Goal: Task Accomplishment & Management: Complete application form

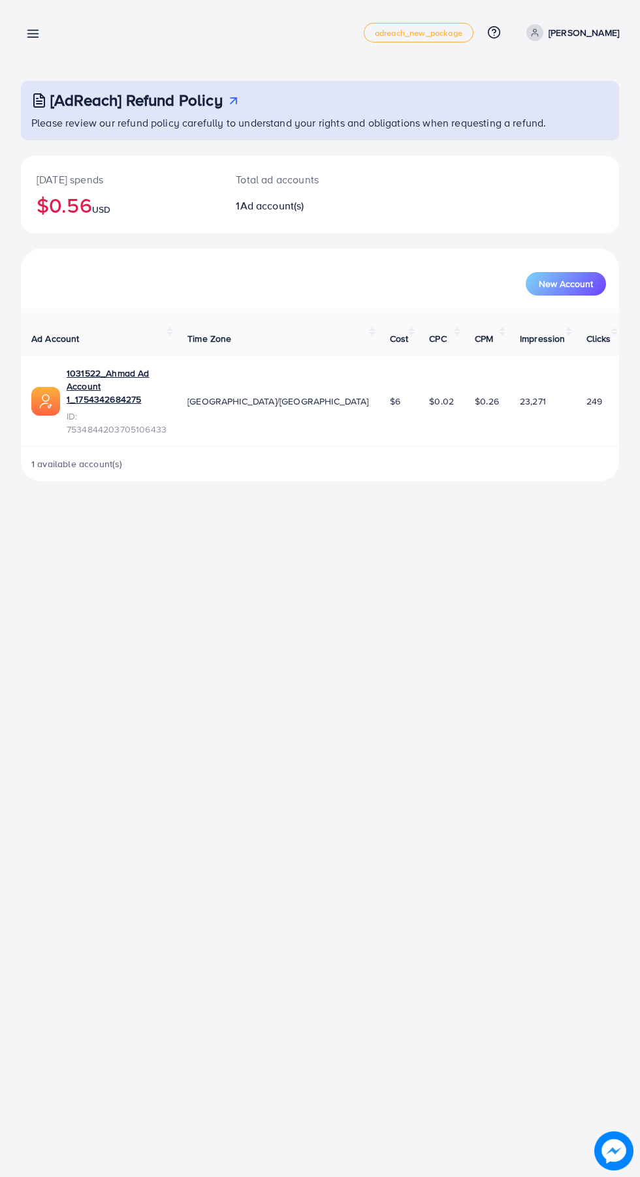
click at [37, 37] on line at bounding box center [33, 37] width 10 height 0
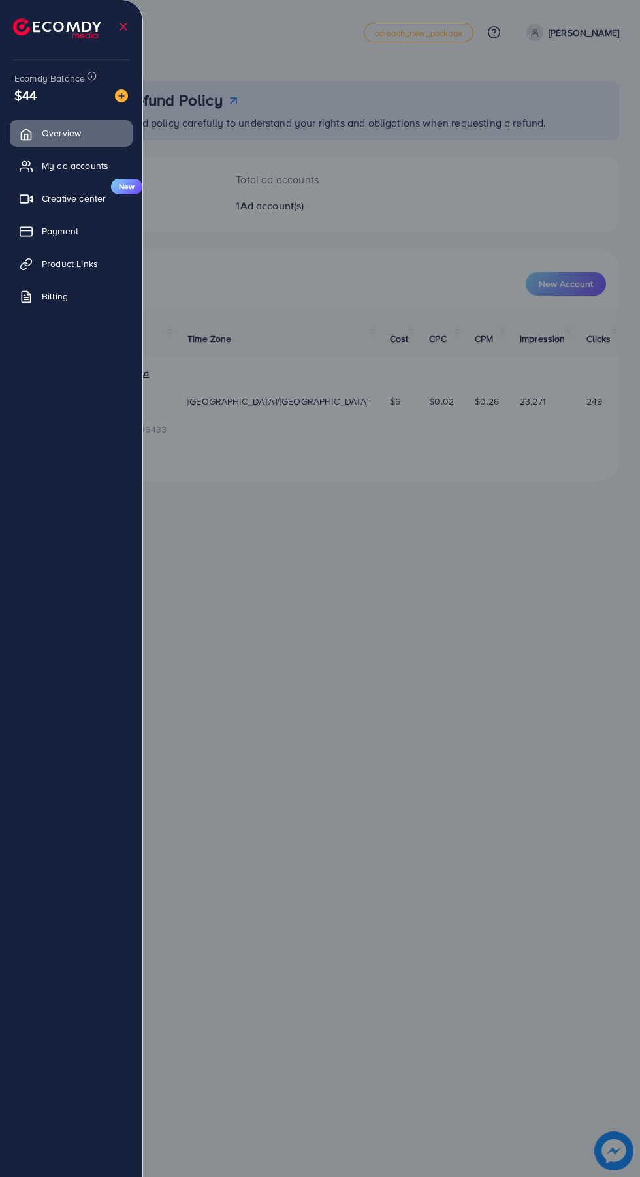
click at [87, 166] on span "My ad accounts" at bounding box center [75, 165] width 67 height 13
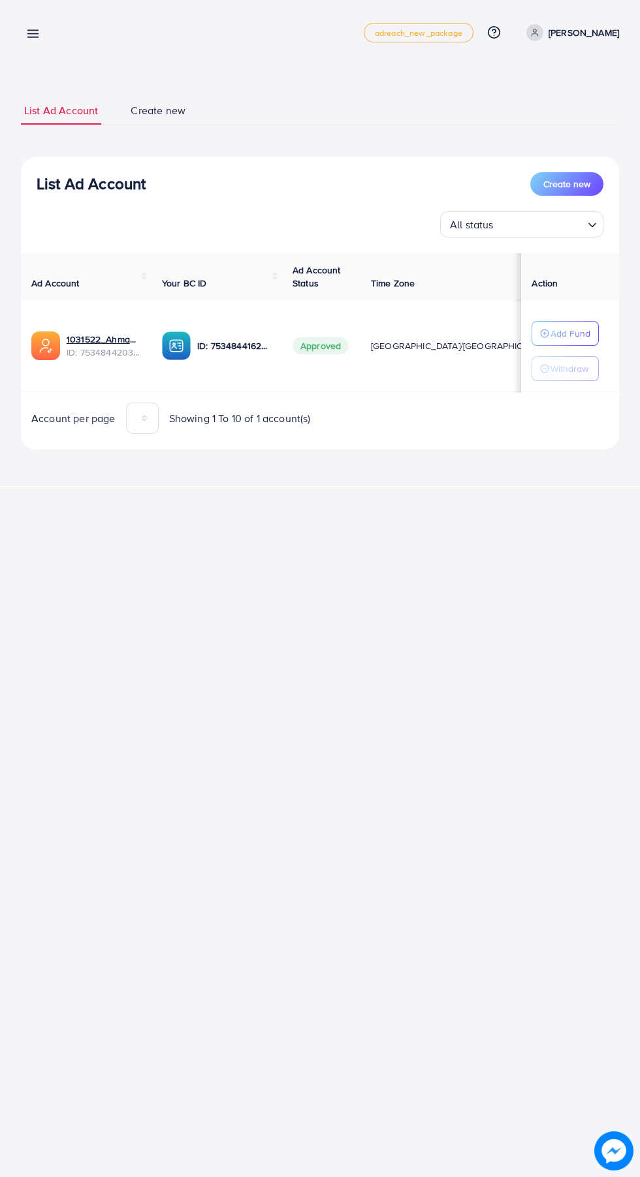
scroll to position [0, 7]
click at [37, 33] on icon at bounding box center [33, 34] width 14 height 14
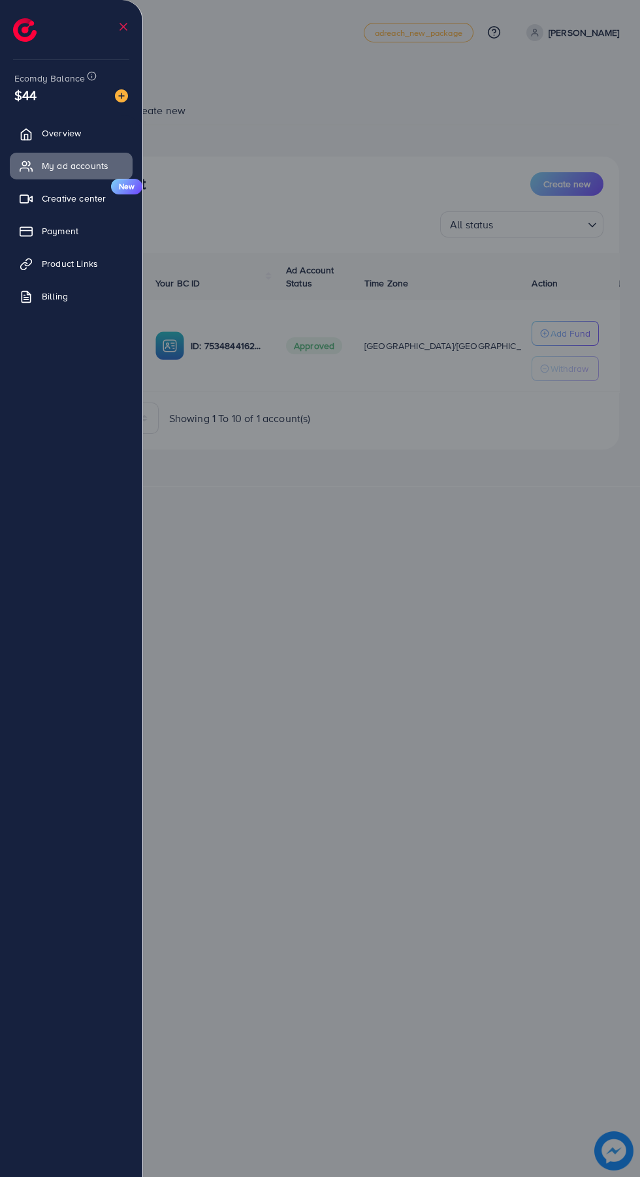
click at [84, 262] on span "Product Links" at bounding box center [70, 263] width 56 height 13
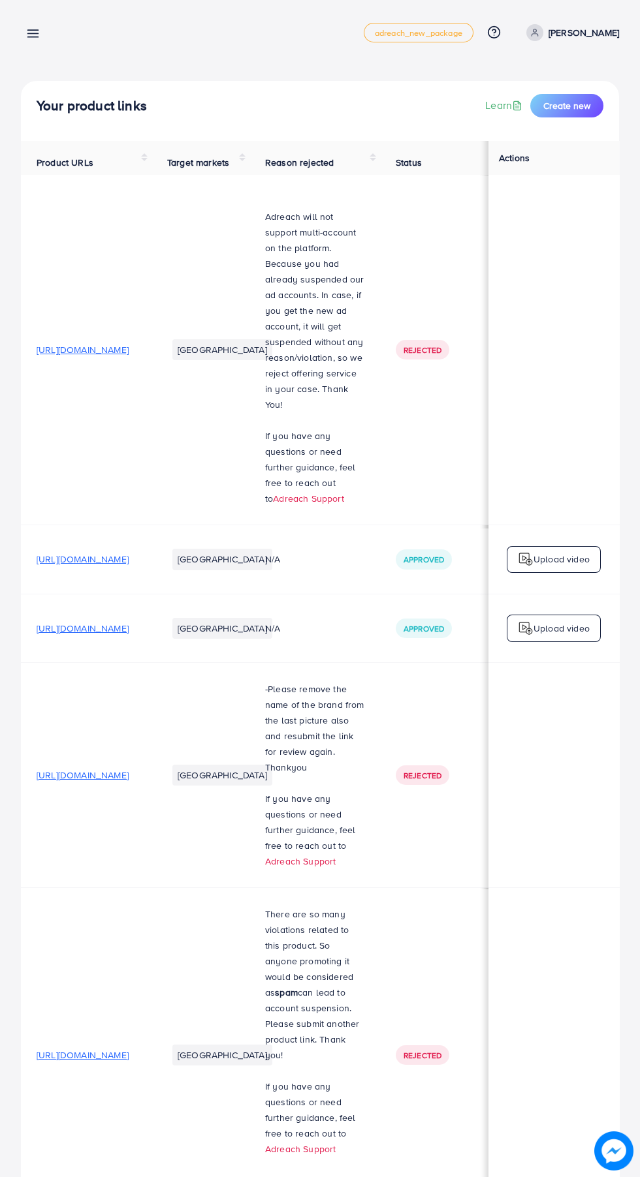
click at [572, 105] on span "Create new" at bounding box center [566, 105] width 47 height 13
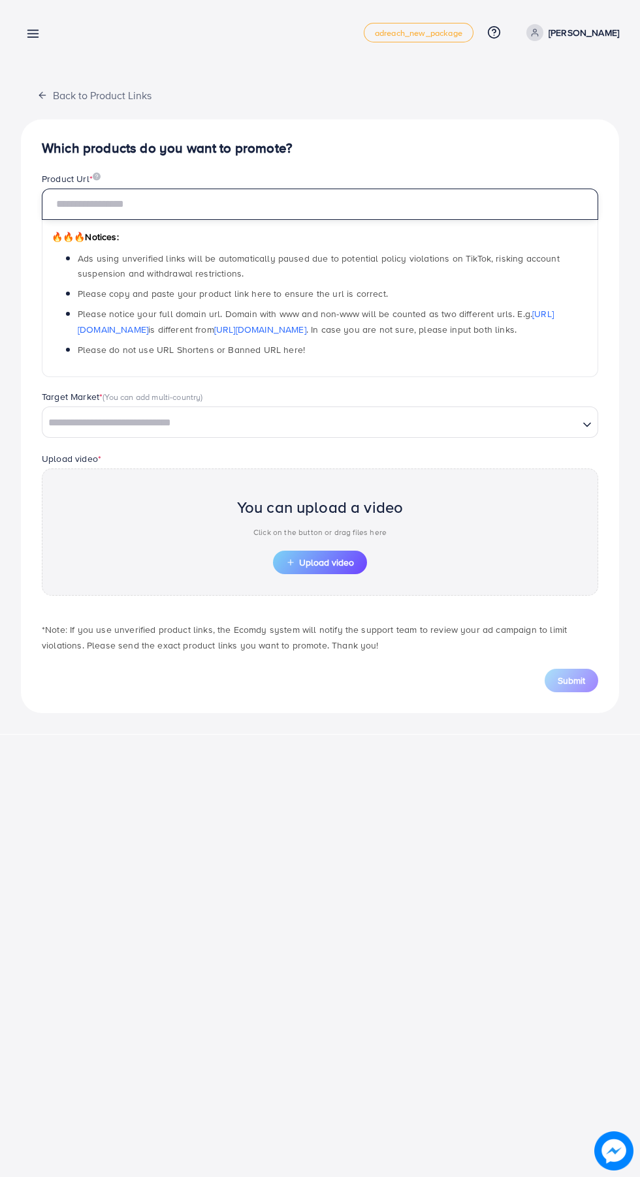
click at [391, 202] on input "text" at bounding box center [320, 204] width 556 height 31
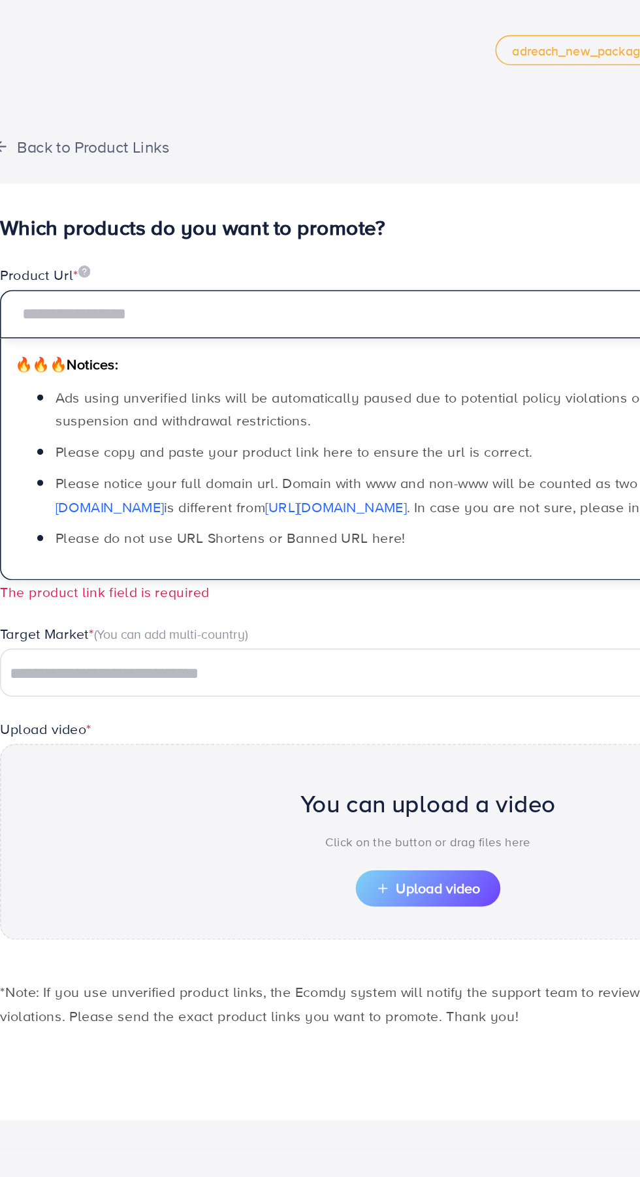
click at [270, 200] on input "text" at bounding box center [320, 204] width 556 height 31
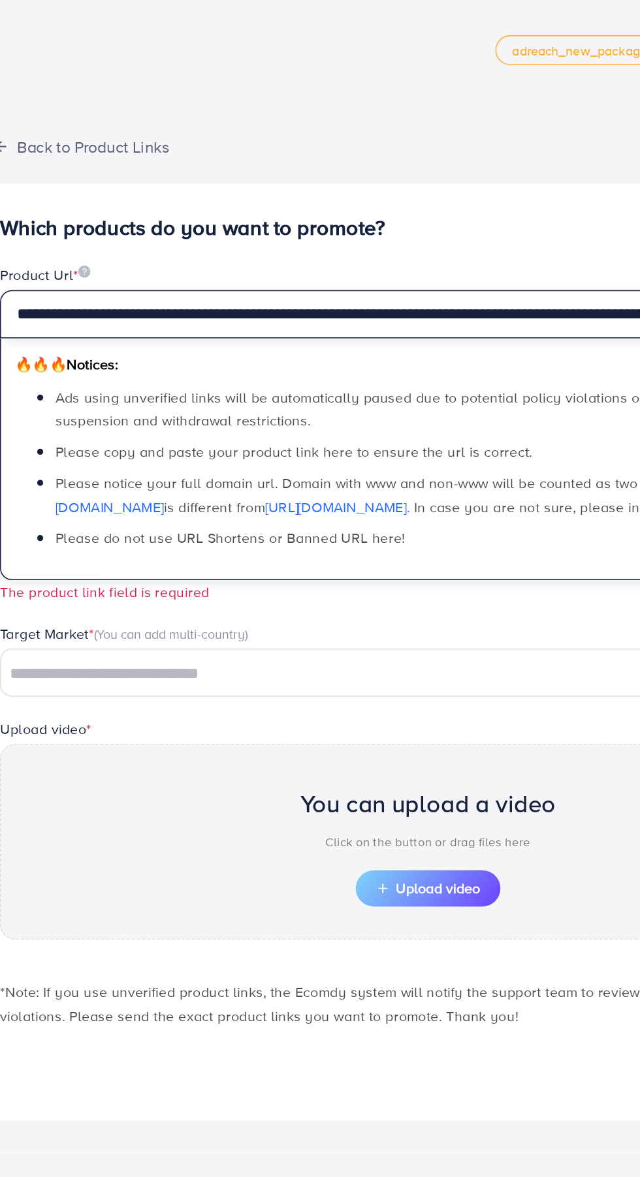
scroll to position [0, 165]
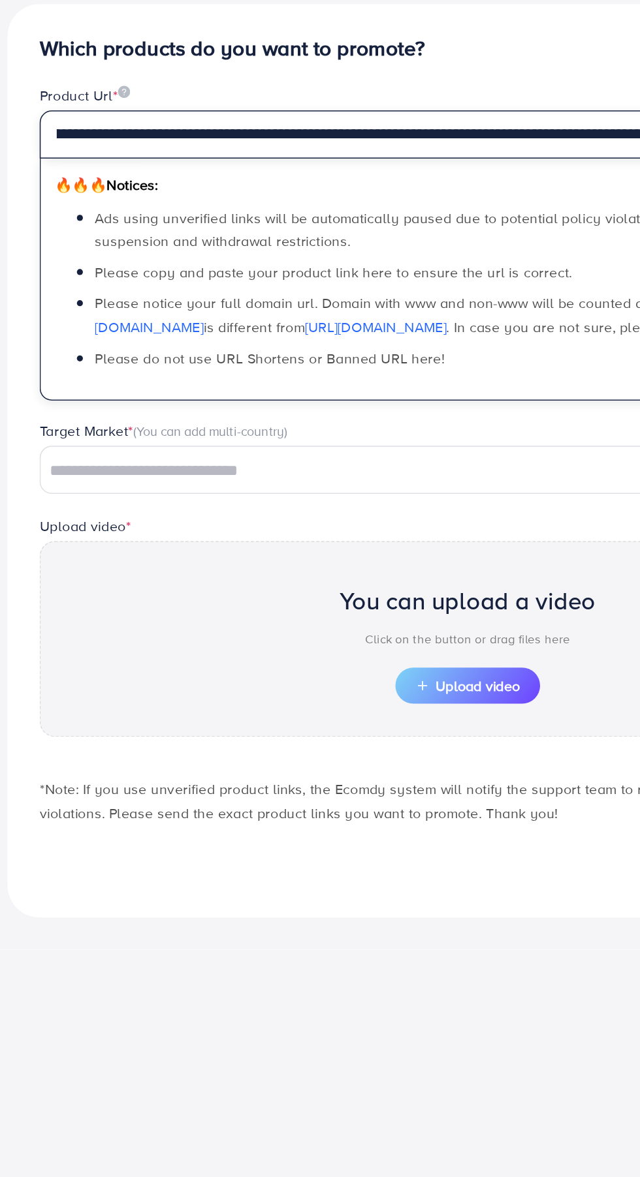
type input "**********"
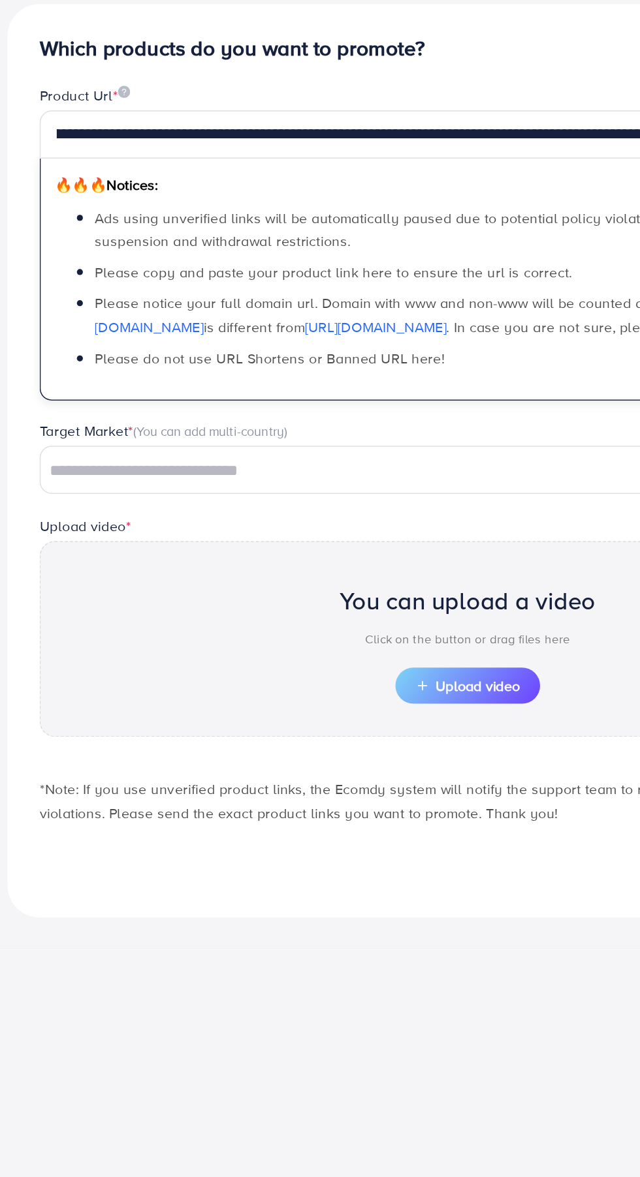
click at [276, 418] on input "Search for option" at bounding box center [310, 423] width 533 height 20
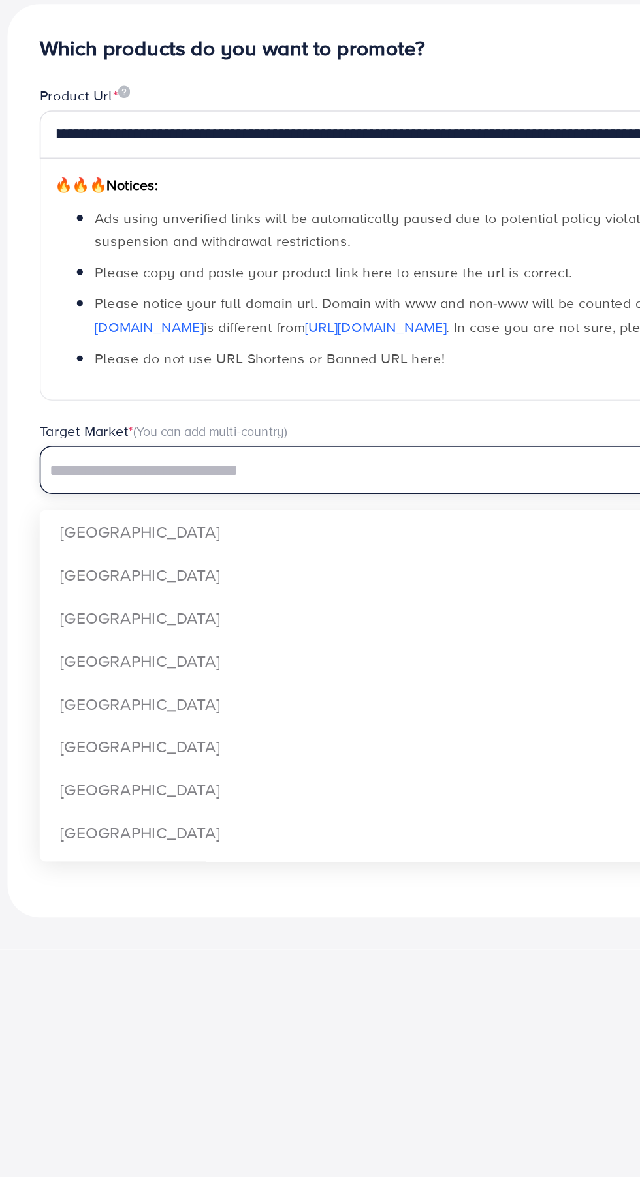
scroll to position [0, 0]
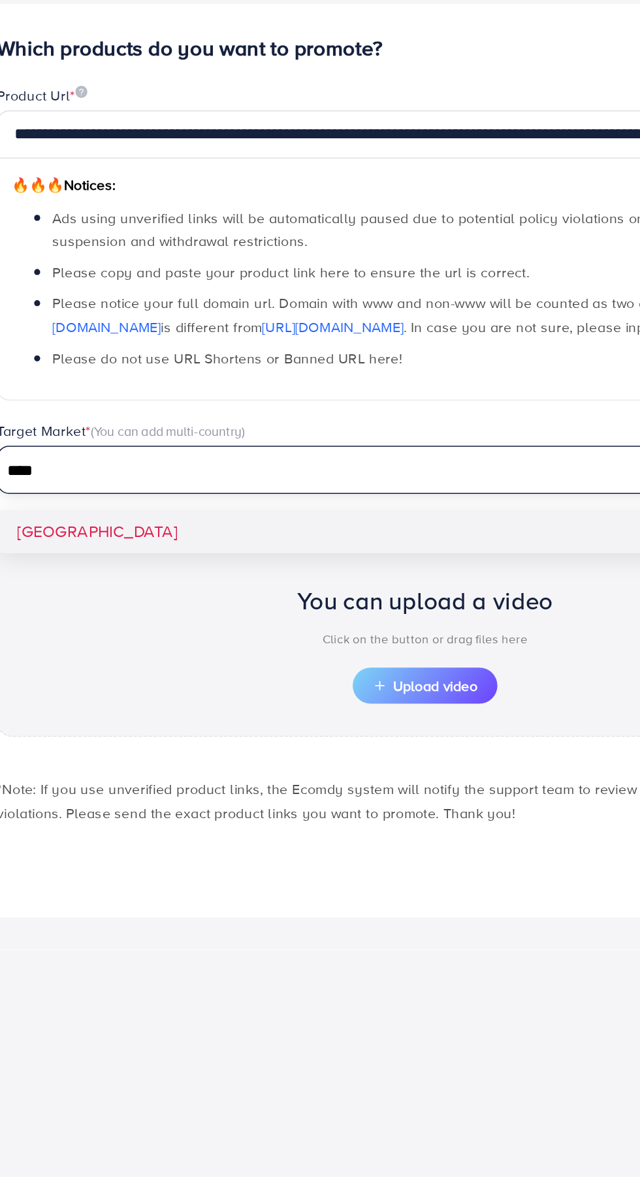
type input "****"
click at [329, 459] on div "**********" at bounding box center [320, 416] width 598 height 594
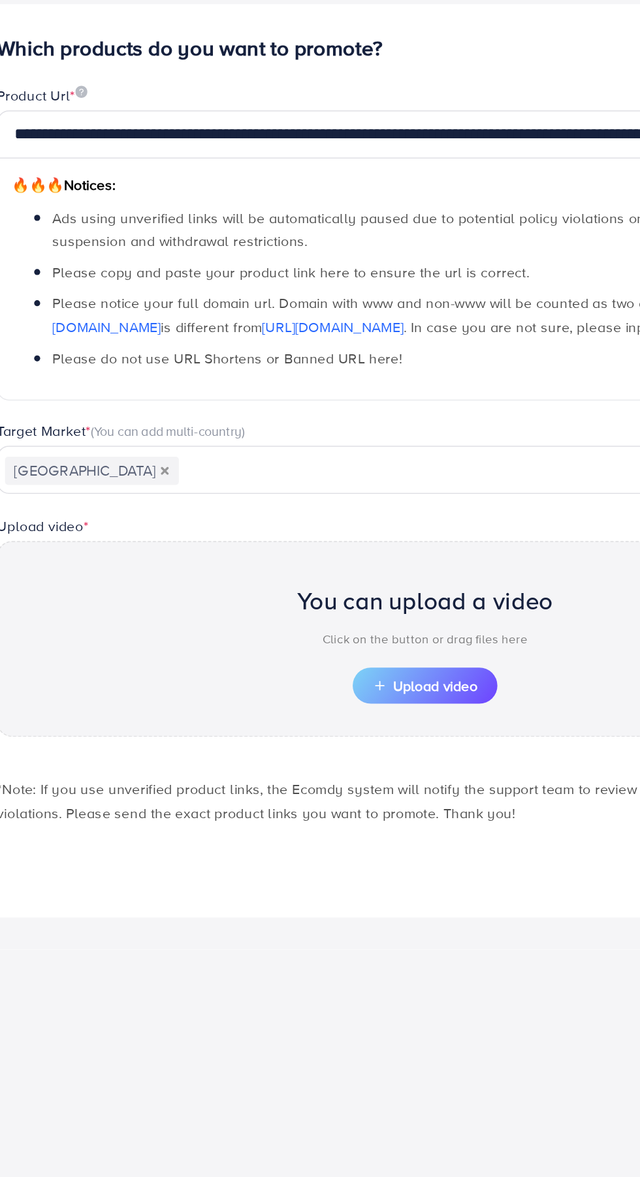
click at [335, 566] on span "Upload video" at bounding box center [320, 562] width 68 height 9
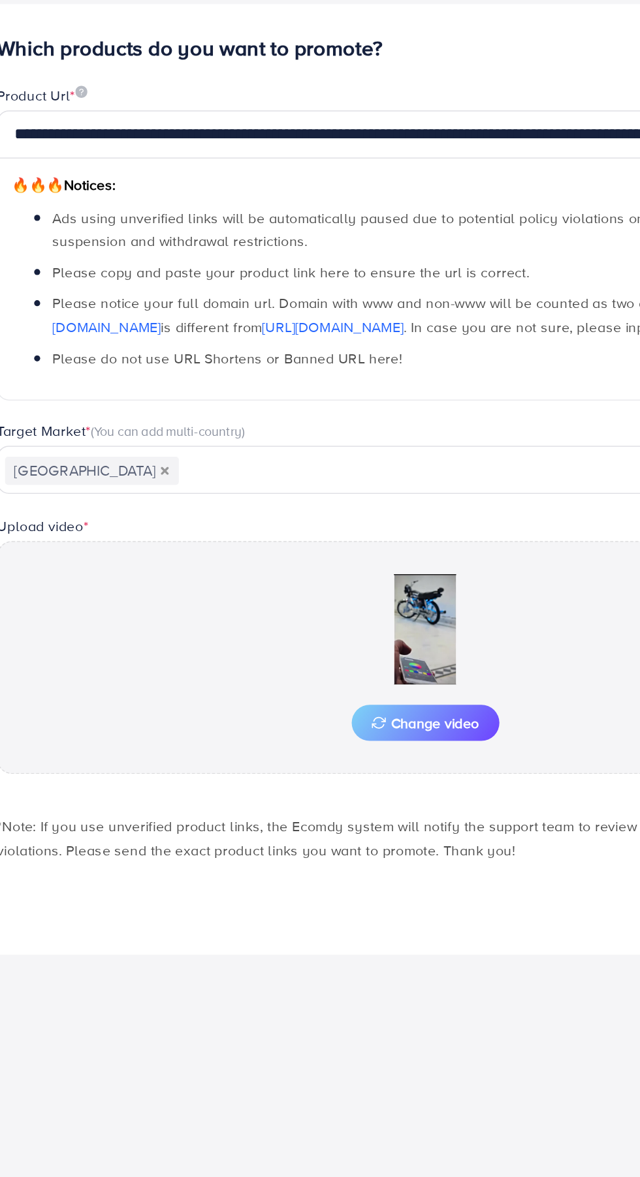
click at [326, 517] on img at bounding box center [320, 526] width 131 height 72
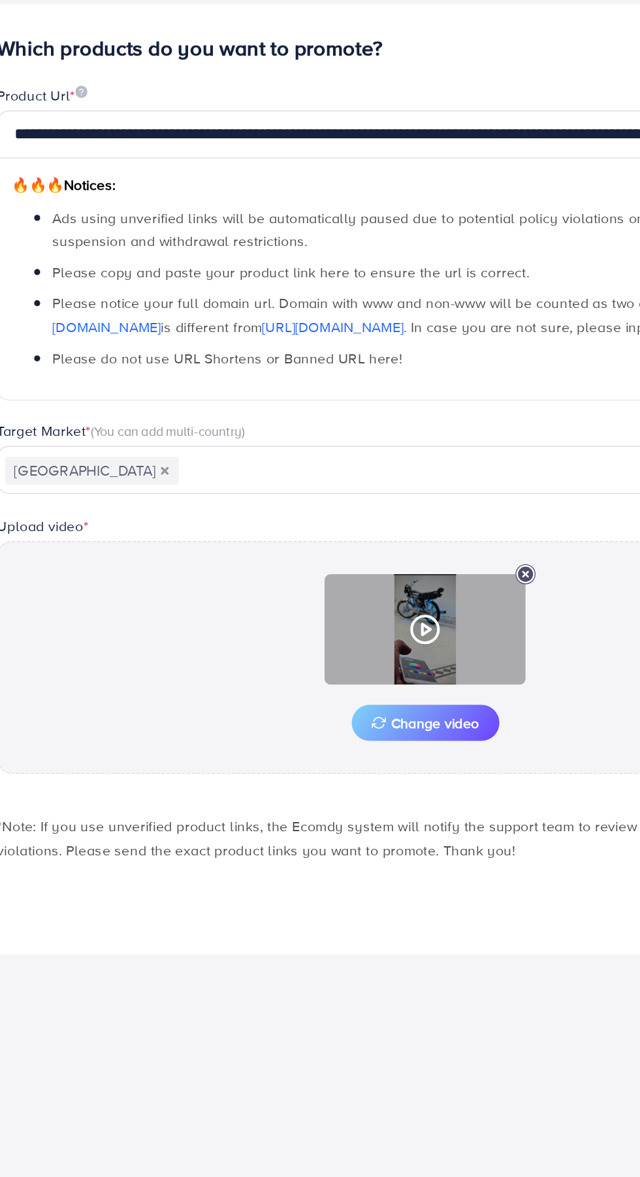
click at [315, 523] on icon at bounding box center [319, 526] width 21 height 21
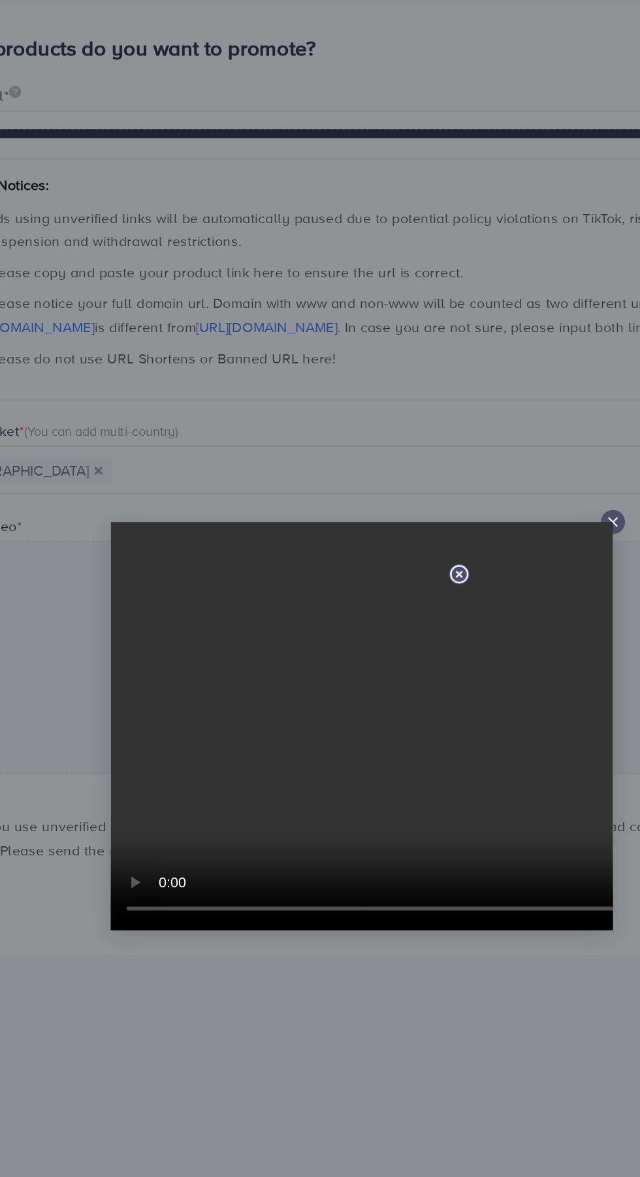
click at [483, 456] on icon at bounding box center [485, 456] width 10 height 10
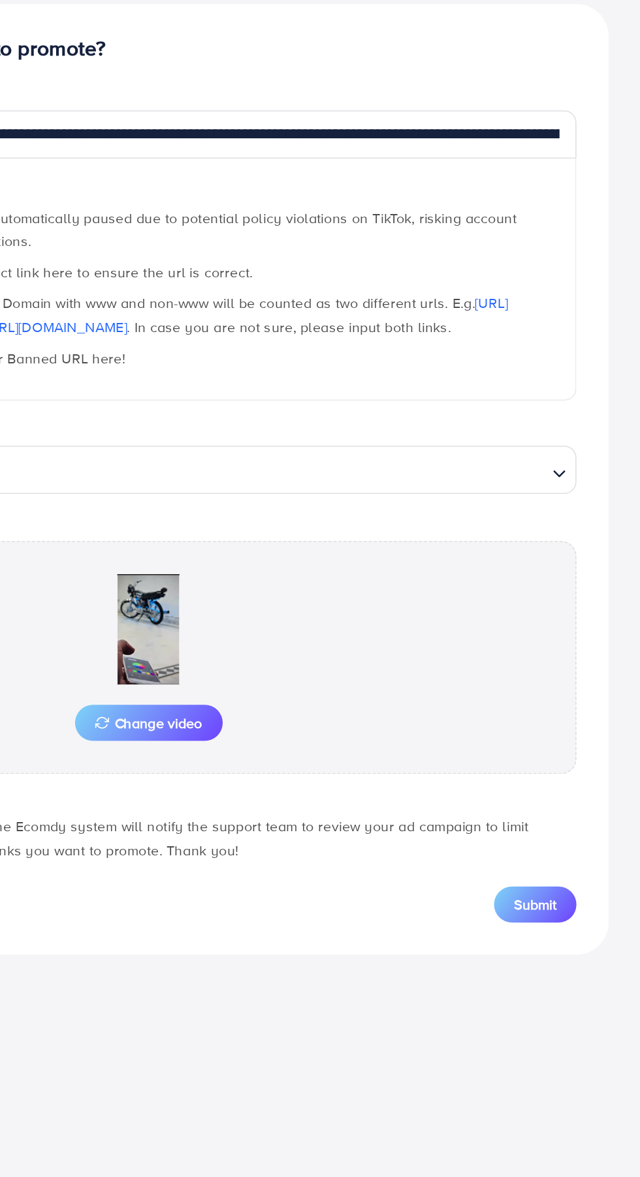
click at [581, 703] on span "Submit" at bounding box center [570, 704] width 27 height 13
